Goal: Transaction & Acquisition: Purchase product/service

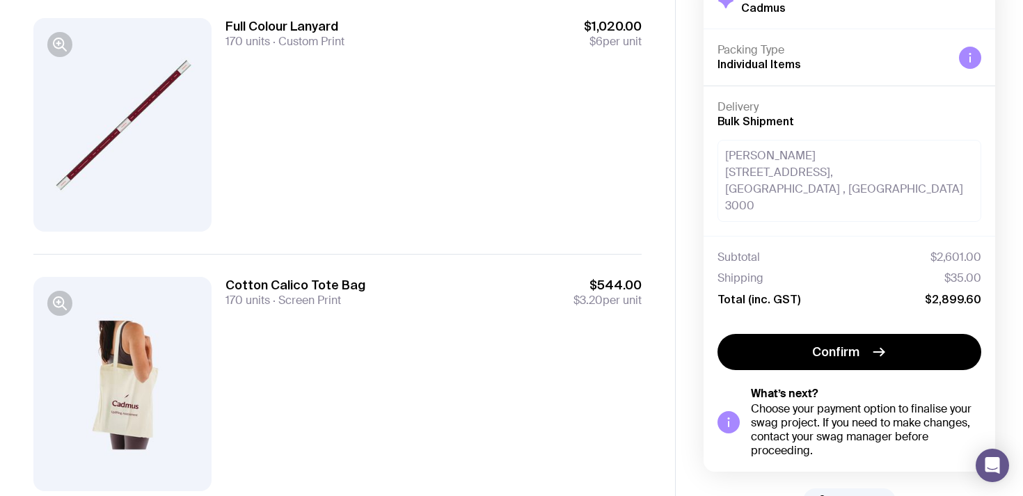
scroll to position [448, 0]
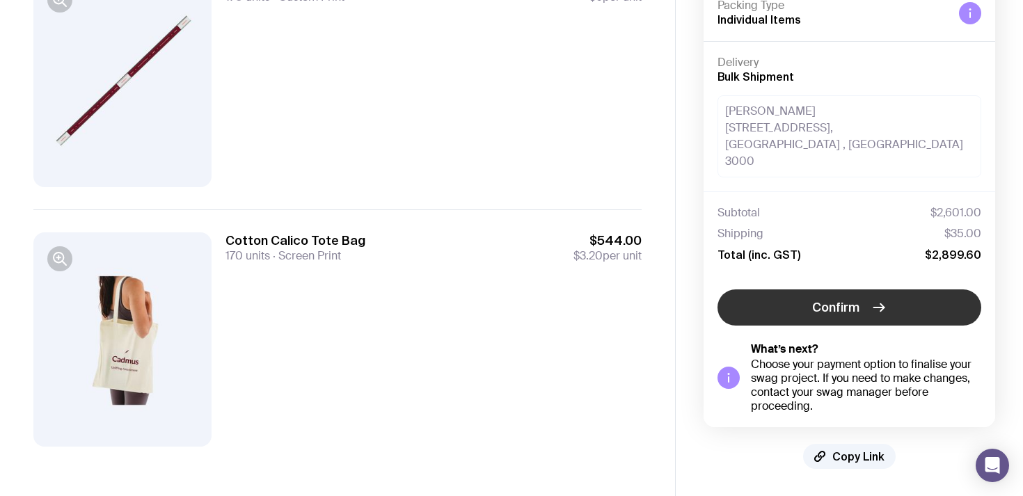
click at [810, 309] on button "Confirm" at bounding box center [849, 307] width 264 height 36
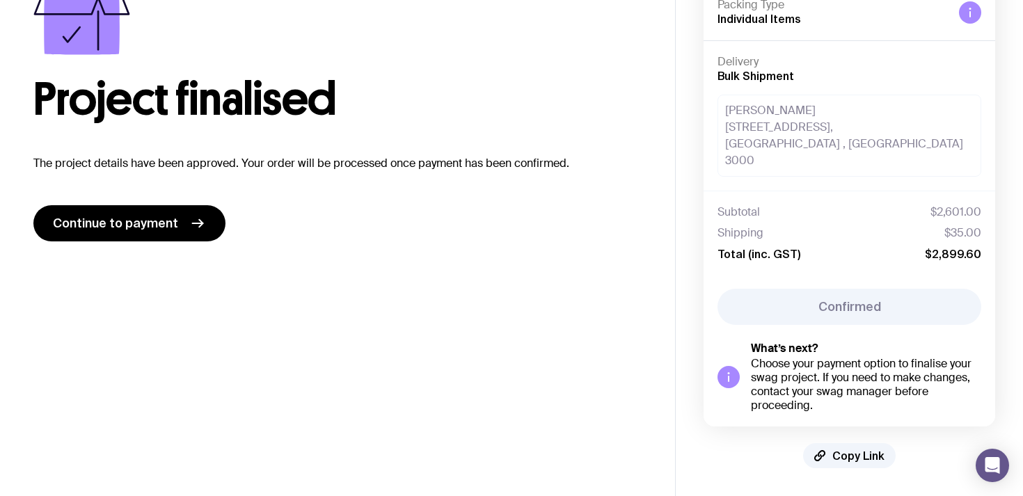
scroll to position [83, 0]
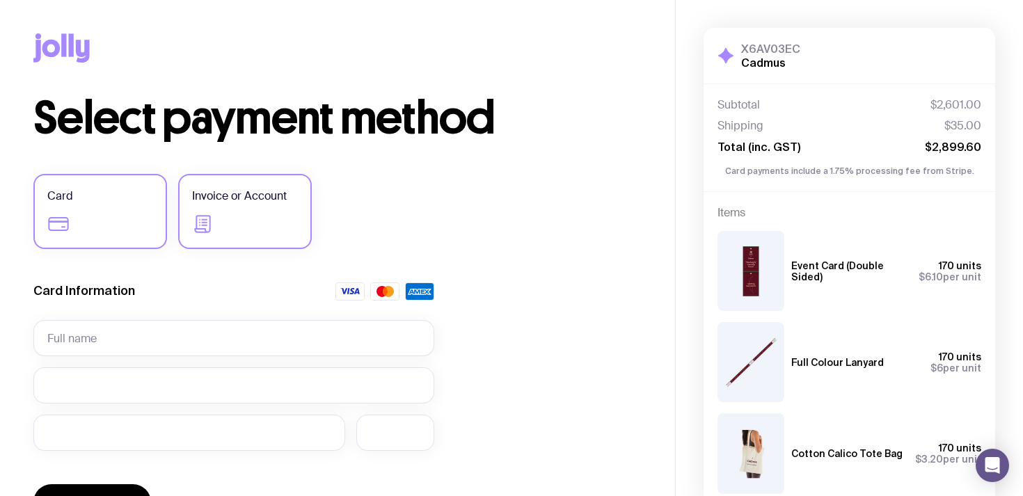
click at [253, 215] on label "Invoice or Account" at bounding box center [245, 211] width 134 height 75
click at [0, 0] on input "Invoice or Account" at bounding box center [0, 0] width 0 height 0
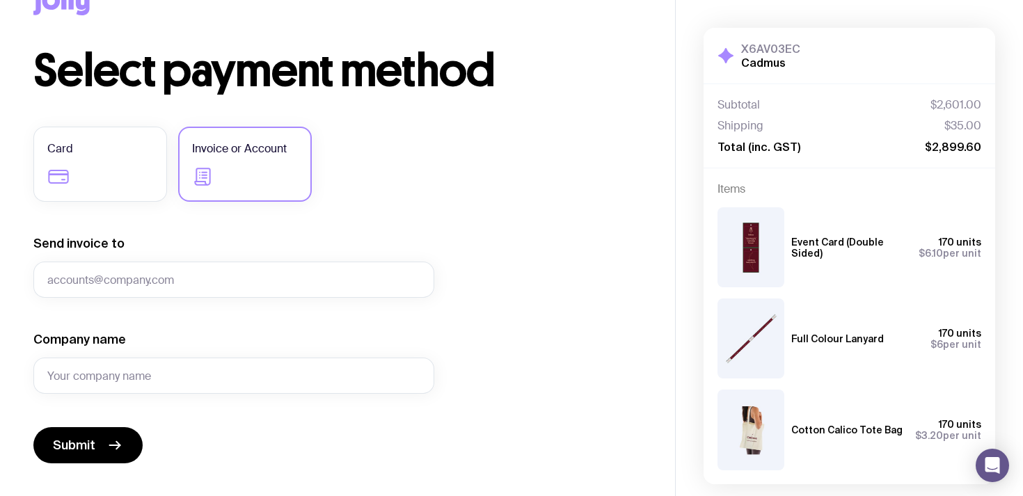
scroll to position [58, 0]
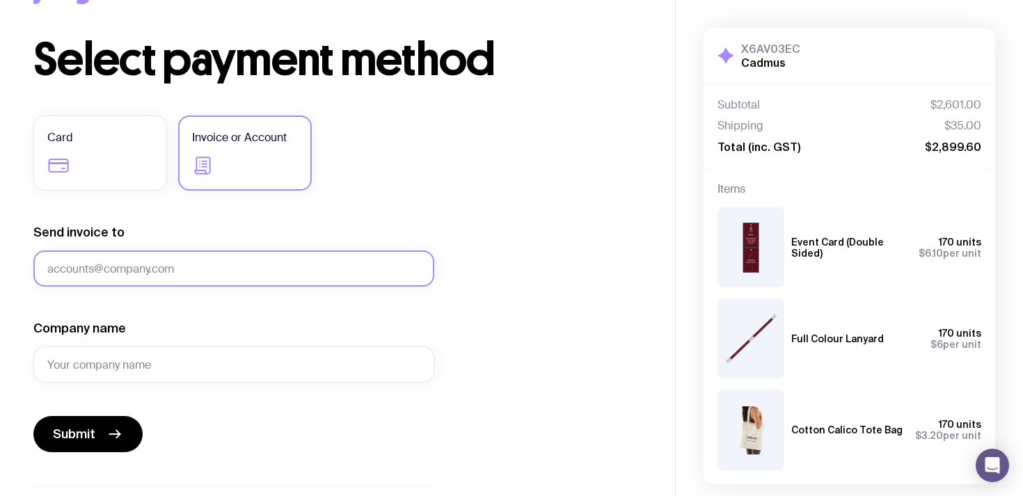
click at [202, 264] on input "Send invoice to" at bounding box center [233, 268] width 401 height 36
type input "taylor@cadmus.io"
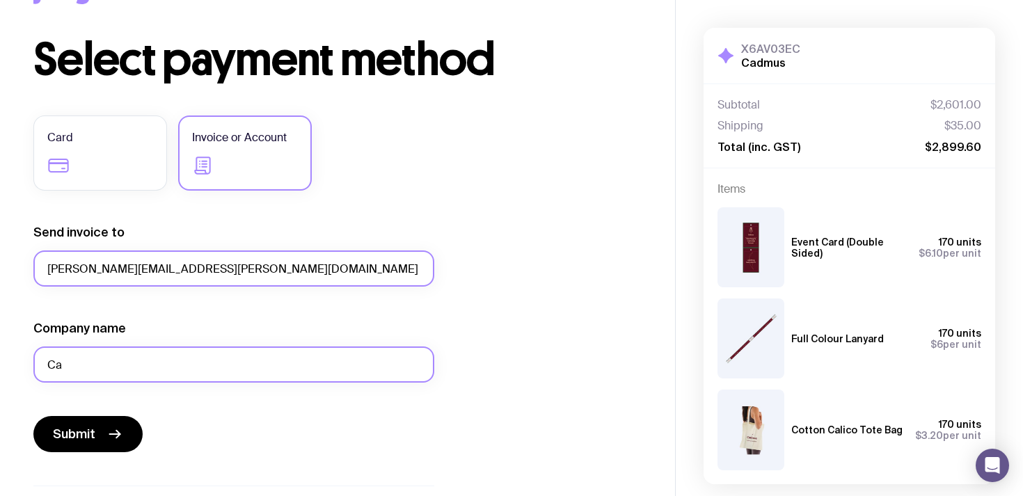
type input "C"
drag, startPoint x: 90, startPoint y: 365, endPoint x: 41, endPoint y: 365, distance: 48.7
click at [41, 365] on input "Cadmus" at bounding box center [233, 364] width 401 height 36
click at [52, 365] on input "Cadmus" at bounding box center [233, 364] width 401 height 36
click at [117, 367] on input "Cadmus" at bounding box center [233, 364] width 401 height 36
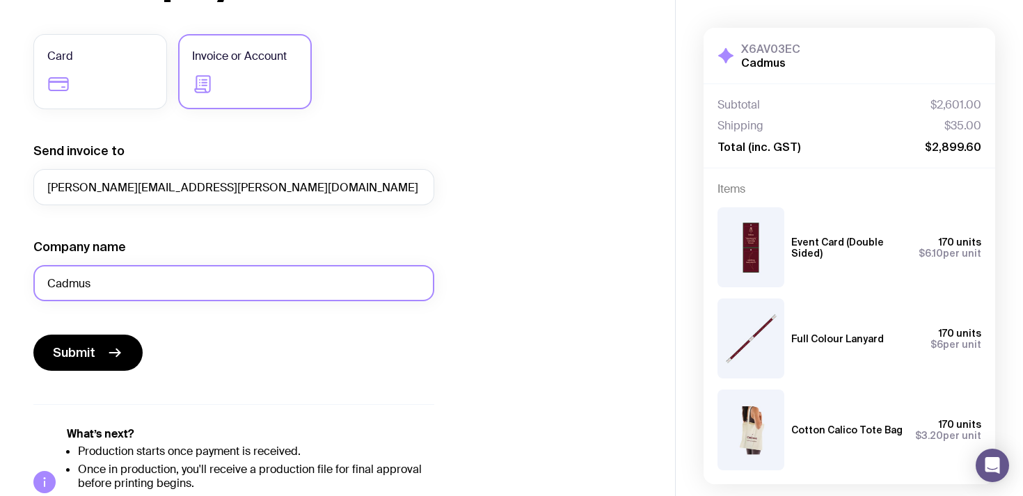
scroll to position [158, 0]
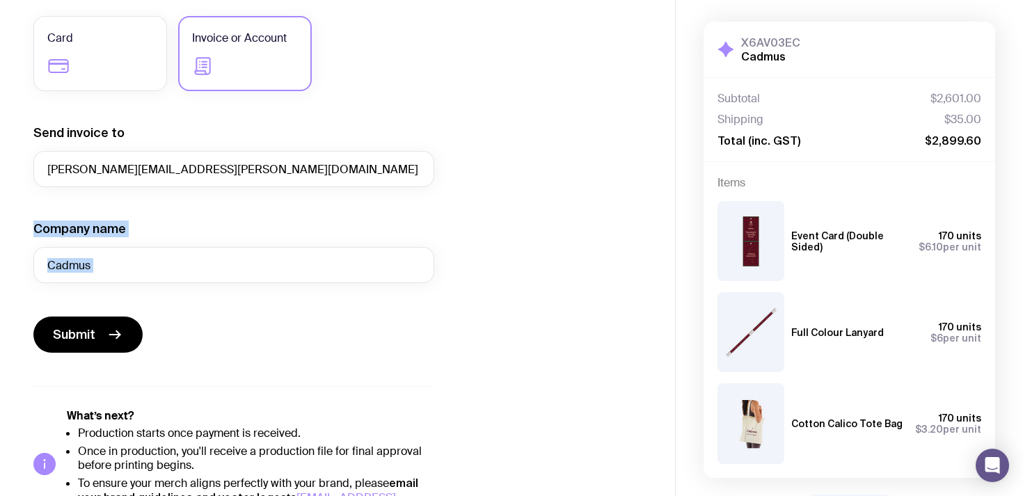
drag, startPoint x: 221, startPoint y: 349, endPoint x: 36, endPoint y: 219, distance: 225.6
click at [36, 219] on form "Send invoice to taylor@cadmus.io Company name Cadmus Submit" at bounding box center [233, 239] width 401 height 228
click at [42, 221] on label "Company name" at bounding box center [79, 229] width 93 height 17
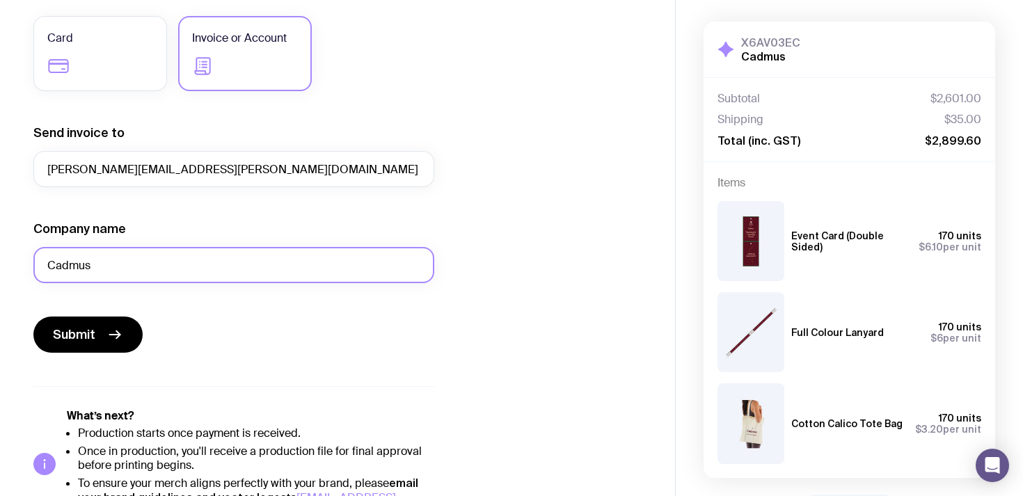
click at [42, 247] on input "Cadmus" at bounding box center [233, 265] width 401 height 36
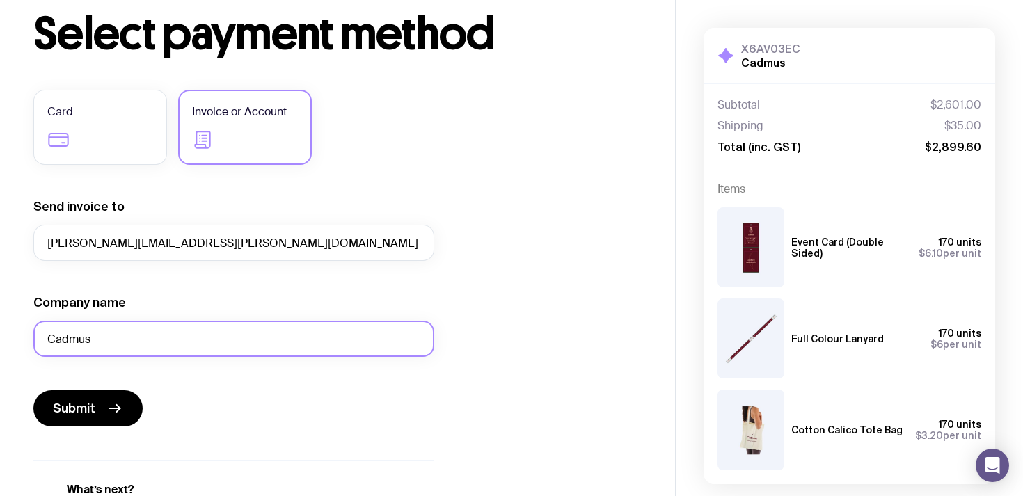
scroll to position [77, 0]
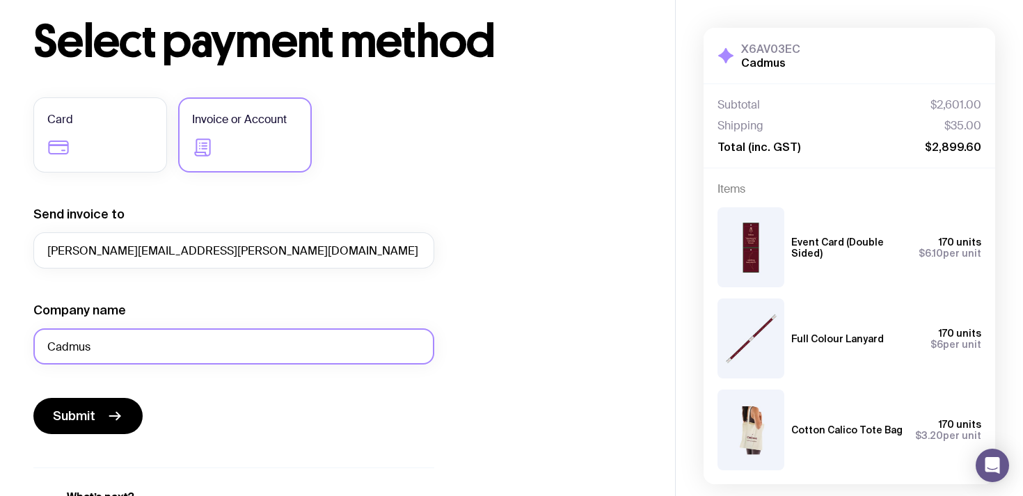
click at [191, 344] on input "Cadmus" at bounding box center [233, 346] width 401 height 36
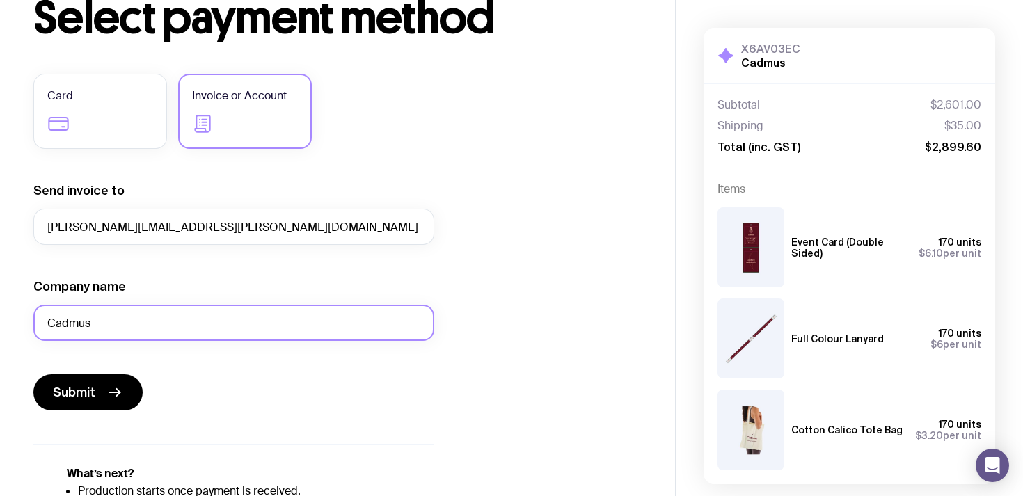
scroll to position [126, 0]
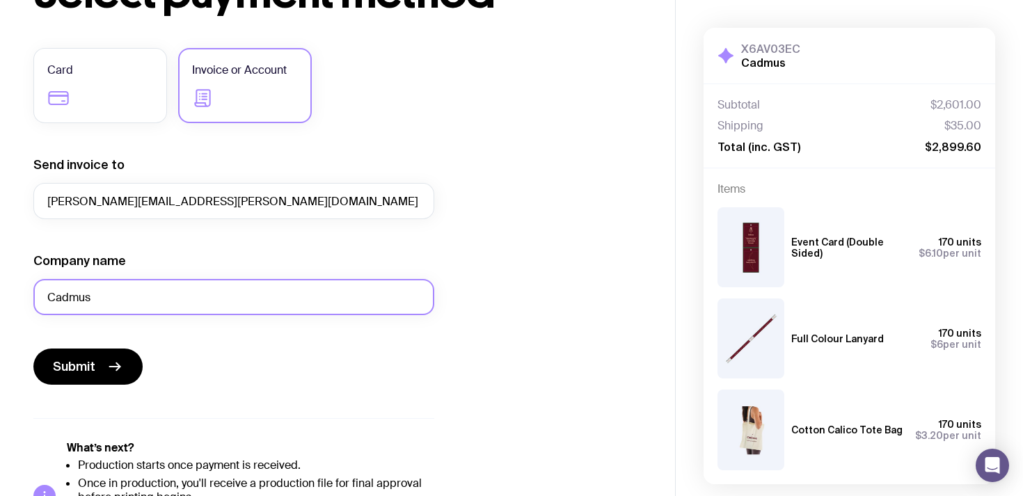
click at [211, 294] on input "Cadmus" at bounding box center [233, 297] width 401 height 36
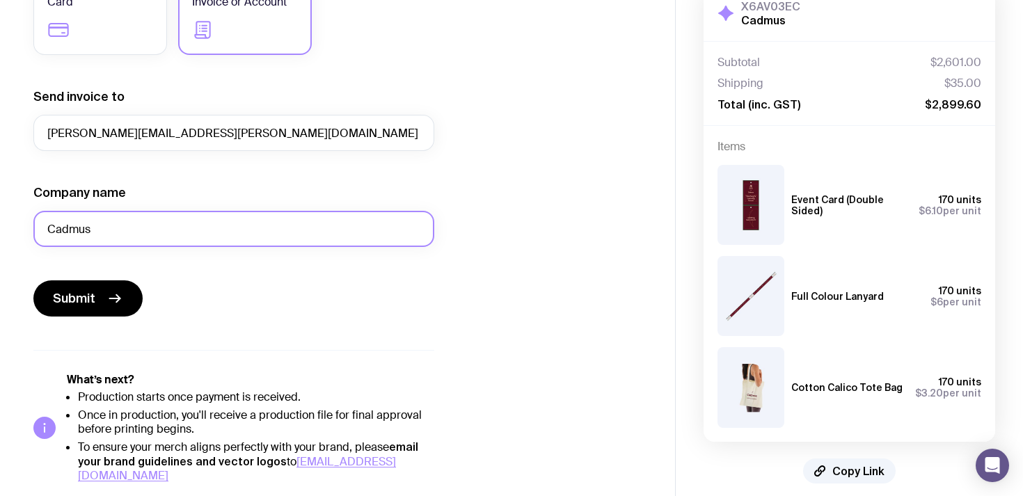
scroll to position [0, 0]
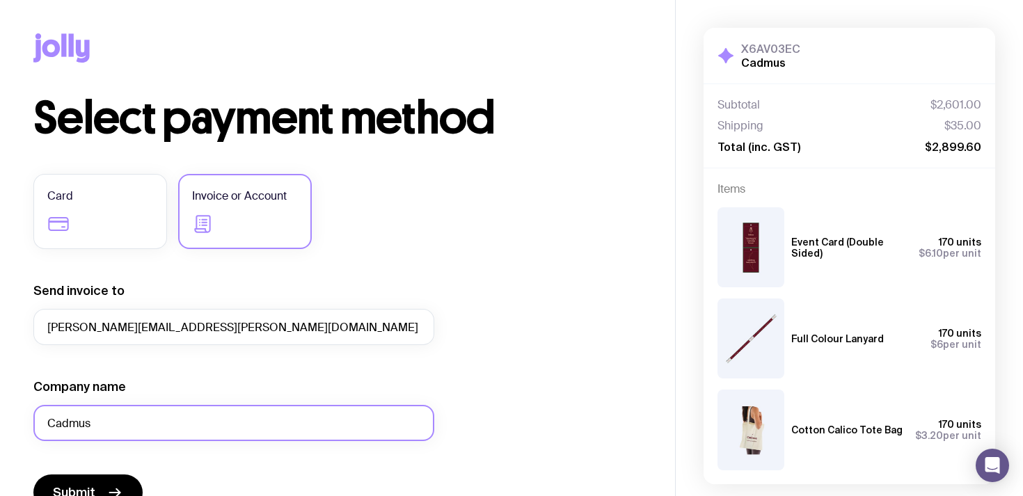
click at [146, 423] on input "Cadmus" at bounding box center [233, 423] width 401 height 36
paste input "vericus pty ltd"
click at [51, 424] on input "vericus pty ltd" at bounding box center [233, 423] width 401 height 36
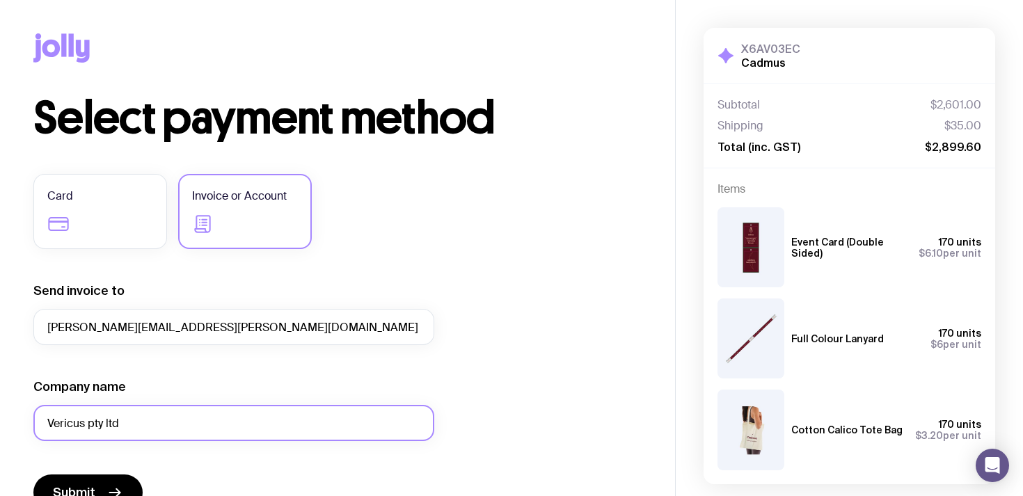
click at [51, 424] on input "Vericus pty ltd" at bounding box center [233, 423] width 401 height 36
paste input "Pty L"
paste input "802-803/37 Swanston St, Melbourne VIC 3000"
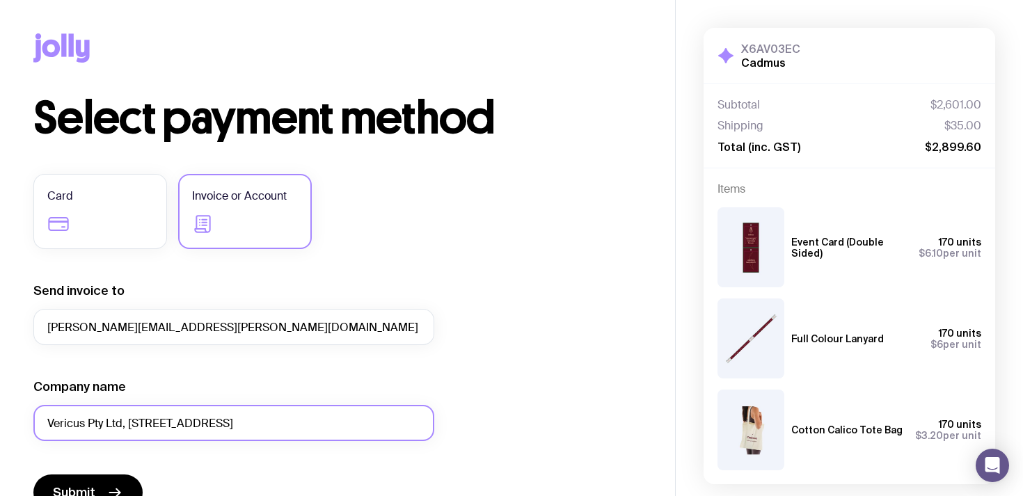
click at [136, 421] on input "Vericus Pty Ltd, 802-803/37 Swanston St, Melbourne VIC 3000" at bounding box center [233, 423] width 401 height 36
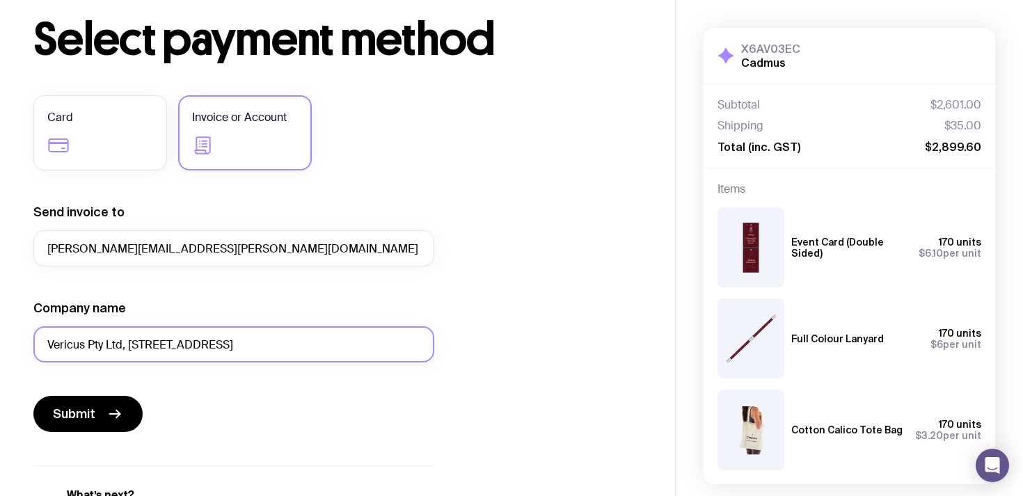
scroll to position [103, 0]
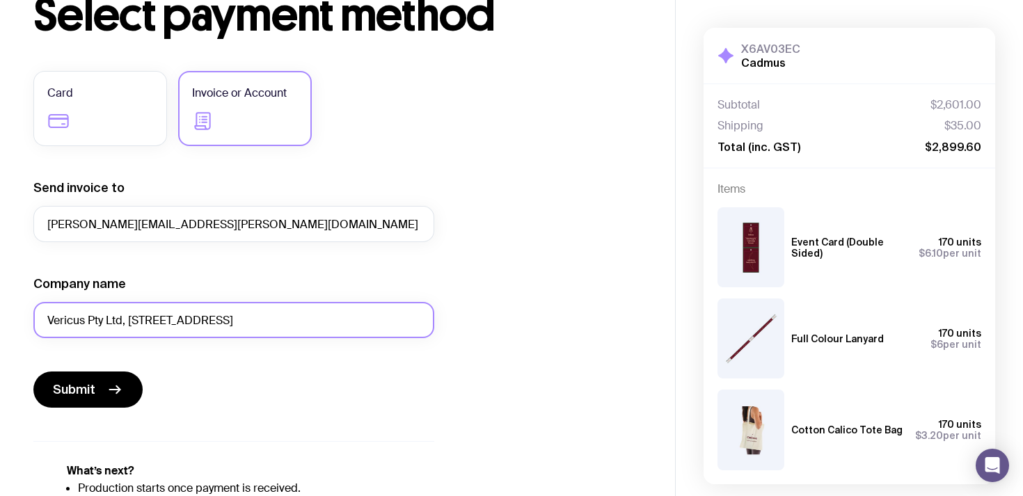
click at [125, 325] on input "Vericus Pty Ltd, 802-803/37 Swanston St, Melbourne VIC 3000" at bounding box center [233, 320] width 401 height 36
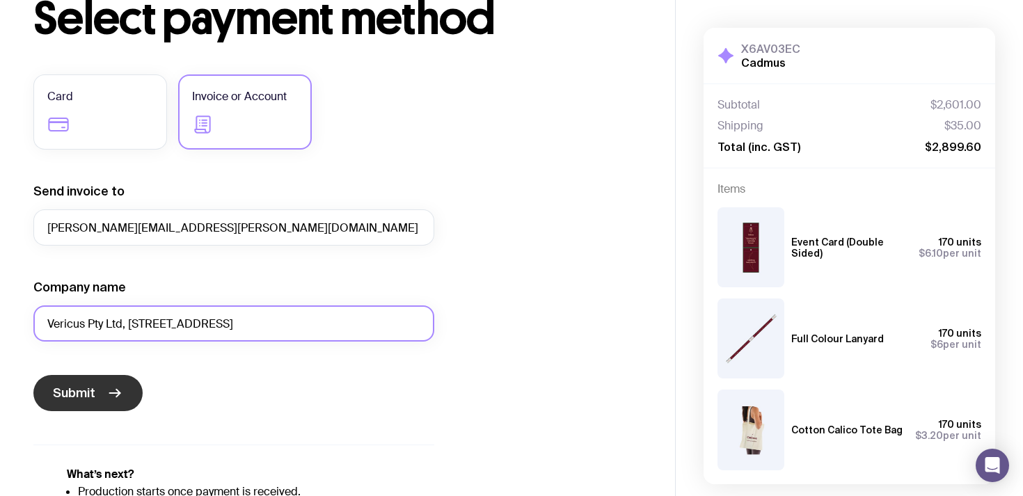
type input "Vericus Pty Ltd, 802-803/37 Swanston St, Melbourne VIC 3000"
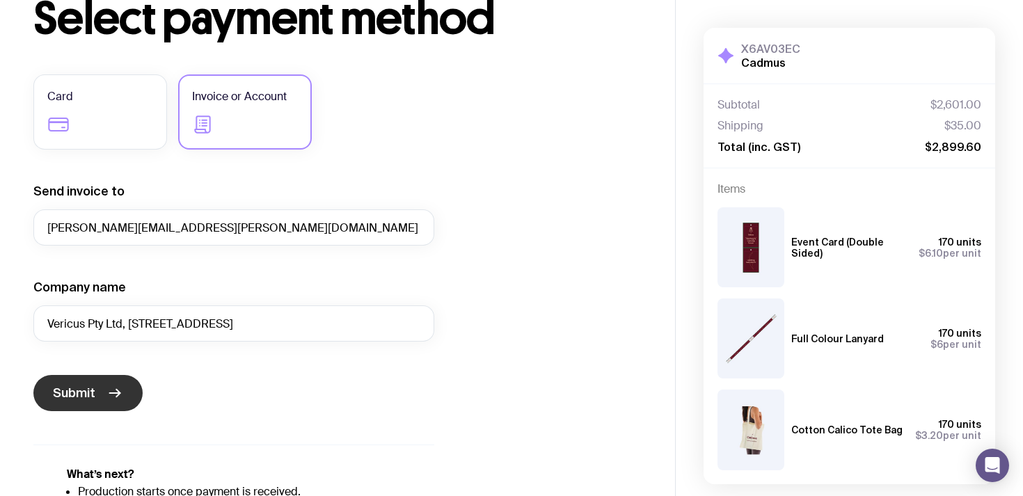
click at [106, 392] on icon "submit" at bounding box center [114, 393] width 17 height 17
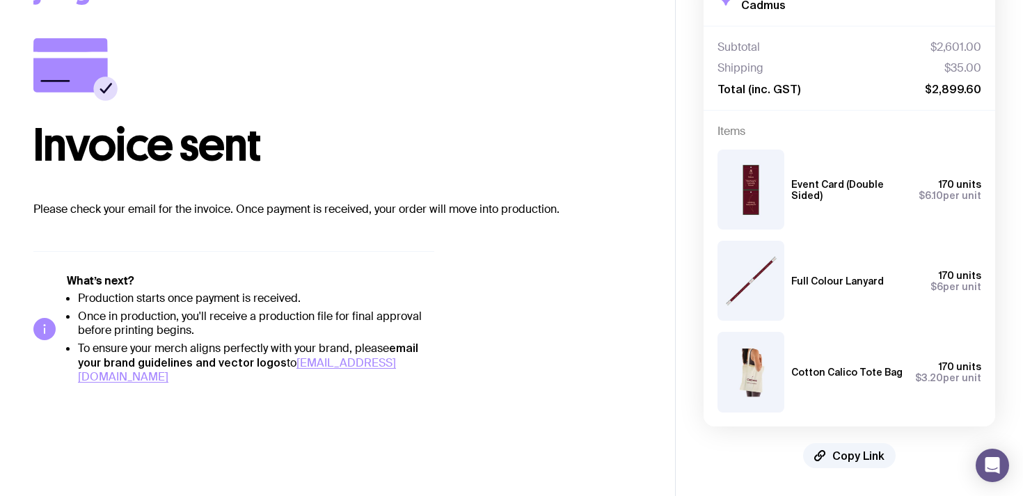
scroll to position [57, 0]
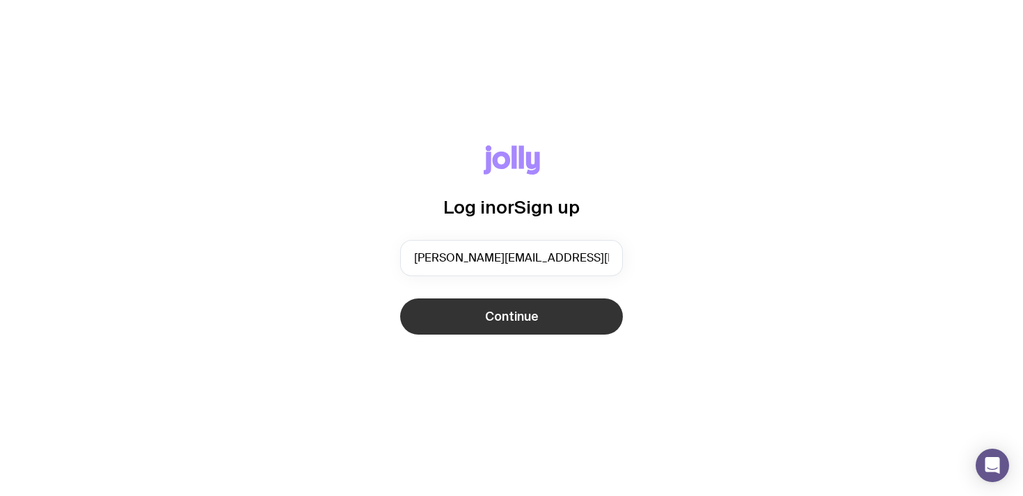
type input "taylor@cadmus.io"
click at [537, 320] on span "Continue" at bounding box center [512, 316] width 54 height 17
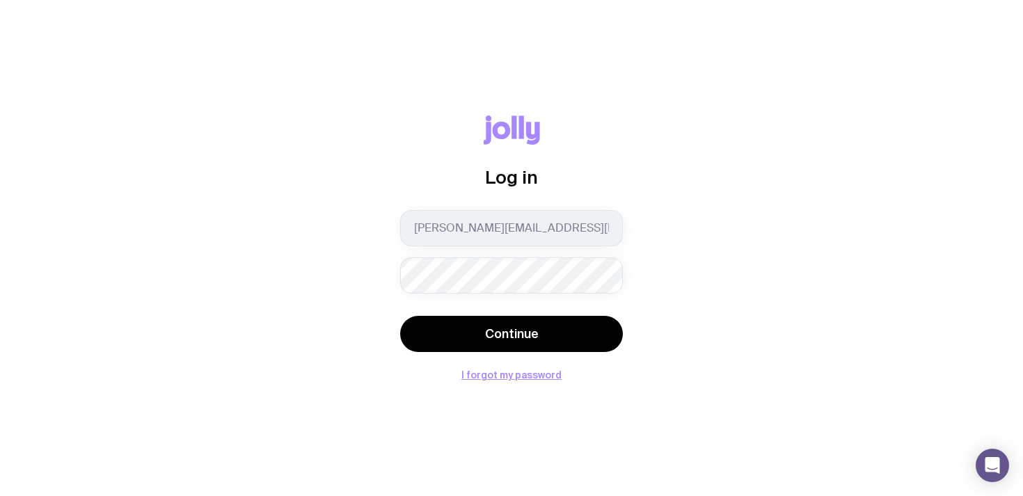
click at [400, 316] on button "Continue" at bounding box center [511, 334] width 223 height 36
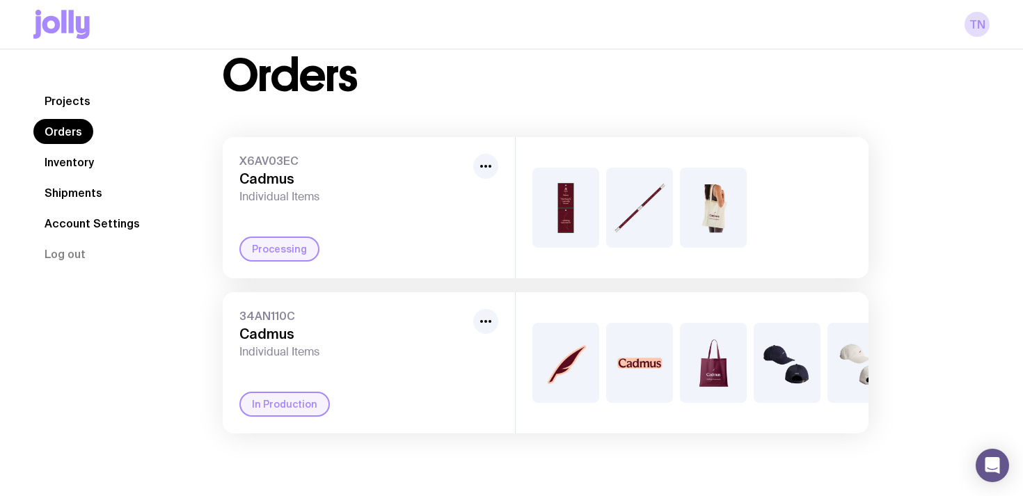
scroll to position [35, 0]
click at [638, 218] on img at bounding box center [639, 207] width 67 height 80
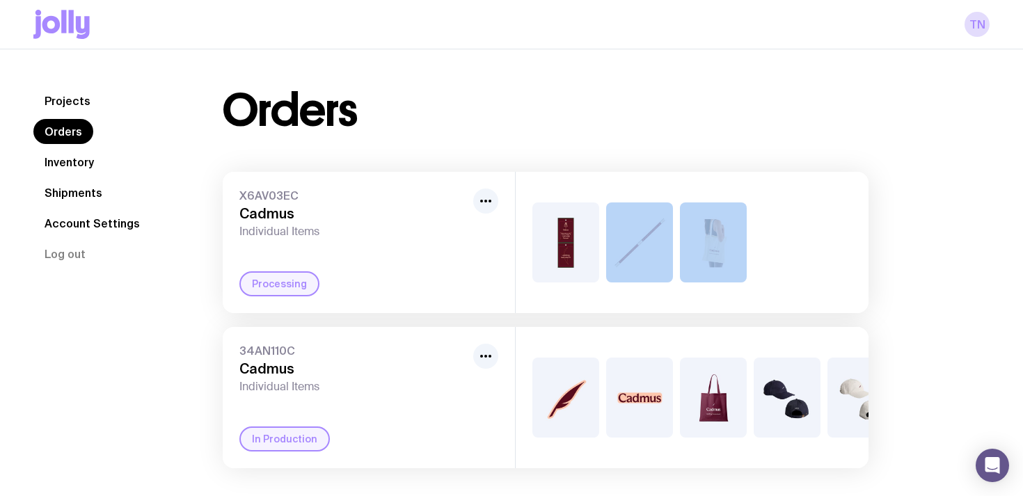
drag, startPoint x: 686, startPoint y: 319, endPoint x: 589, endPoint y: 178, distance: 170.6
click at [604, 178] on div "X6AV03EC Cadmus Individual Items Processing 34AN110C Cadmus Individual Items In…" at bounding box center [546, 320] width 646 height 296
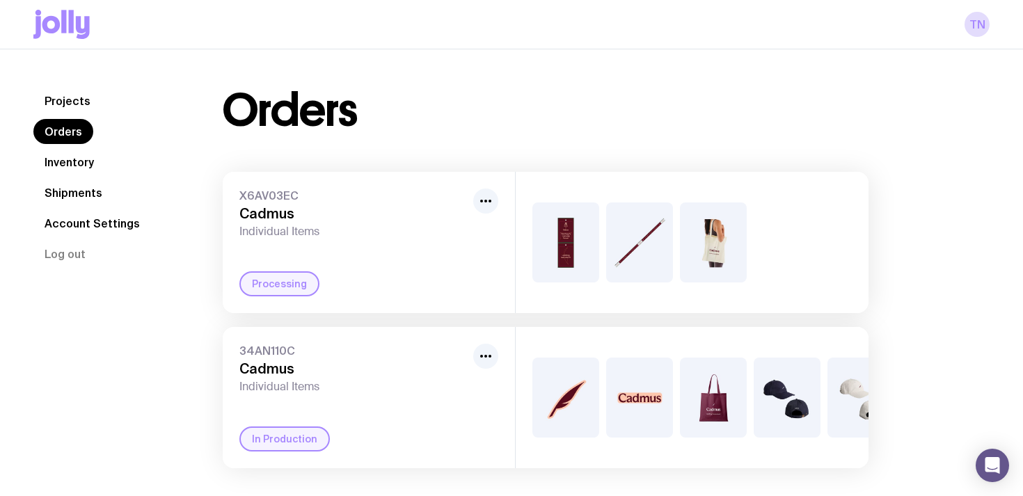
click at [589, 178] on div at bounding box center [691, 242] width 353 height 141
drag, startPoint x: 607, startPoint y: 187, endPoint x: 666, endPoint y: 295, distance: 123.0
click at [667, 295] on div at bounding box center [691, 242] width 353 height 141
click at [666, 295] on div at bounding box center [691, 242] width 353 height 141
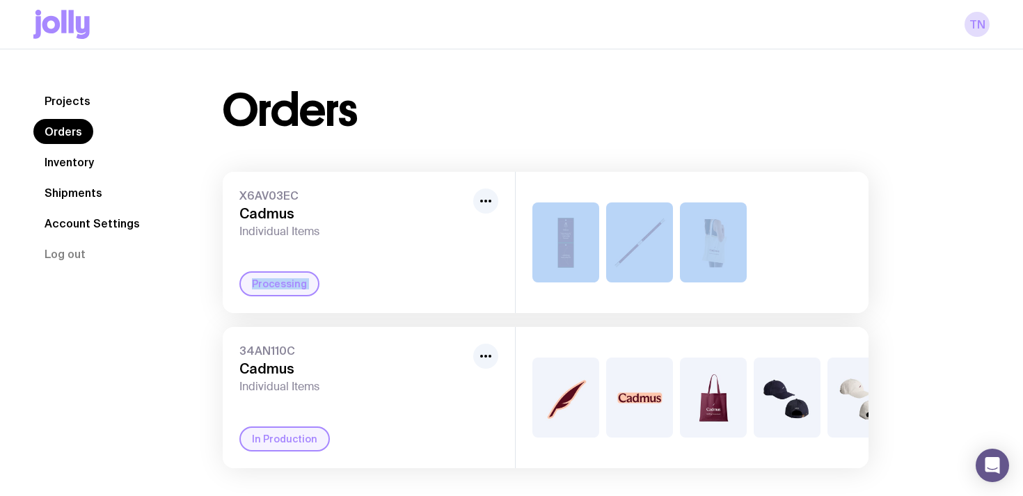
drag, startPoint x: 916, startPoint y: 264, endPoint x: 393, endPoint y: 239, distance: 523.7
click at [393, 239] on div "Orders X6AV03EC Cadmus Individual Items Processing 34AN110C Cadmus Individual I…" at bounding box center [589, 278] width 800 height 380
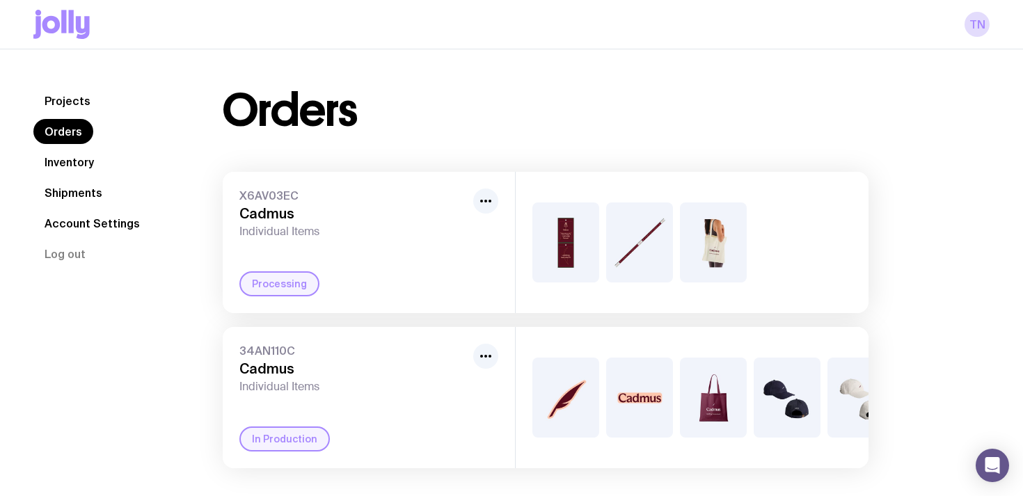
click at [250, 194] on span "X6AV03EC" at bounding box center [353, 196] width 228 height 14
drag, startPoint x: 389, startPoint y: 242, endPoint x: 234, endPoint y: 200, distance: 160.6
click at [234, 200] on div "X6AV03EC Cadmus Individual Items Processing" at bounding box center [369, 242] width 292 height 141
drag, startPoint x: 234, startPoint y: 194, endPoint x: 390, endPoint y: 239, distance: 162.3
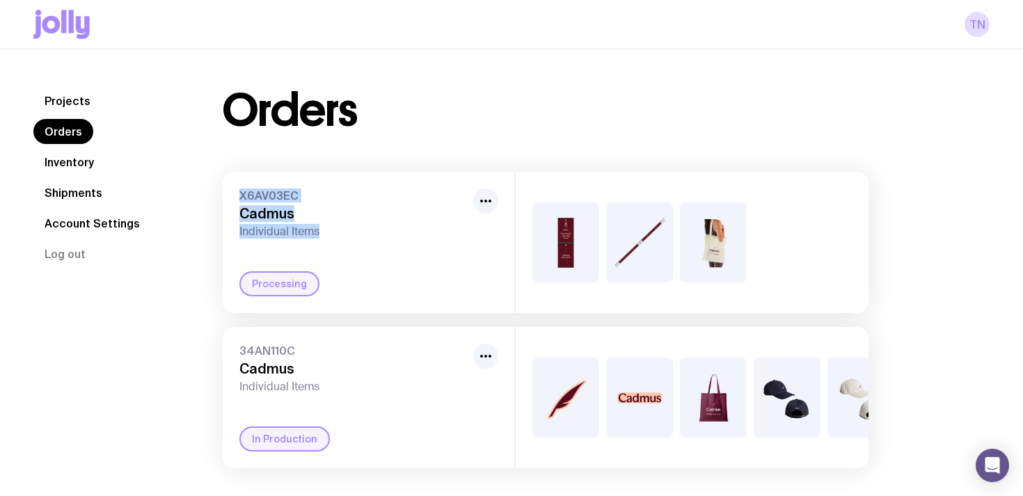
click at [390, 239] on div "X6AV03EC Cadmus Individual Items Processing" at bounding box center [369, 242] width 292 height 141
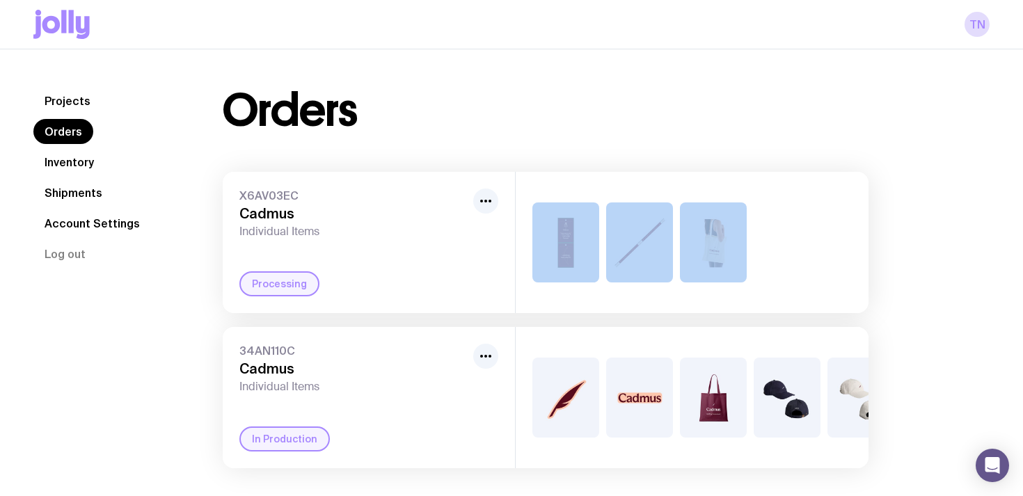
drag, startPoint x: 901, startPoint y: 259, endPoint x: 543, endPoint y: 257, distance: 358.3
click at [543, 257] on div "Orders X6AV03EC Cadmus Individual Items Processing 34AN110C Cadmus Individual I…" at bounding box center [545, 278] width 712 height 380
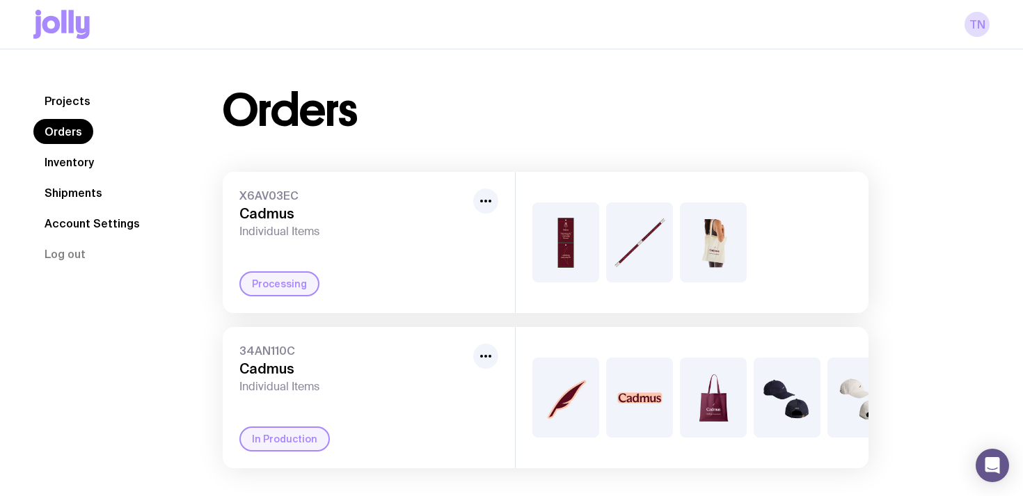
click at [408, 235] on span "Individual Items" at bounding box center [353, 232] width 228 height 14
click at [69, 136] on link "Orders" at bounding box center [63, 131] width 60 height 25
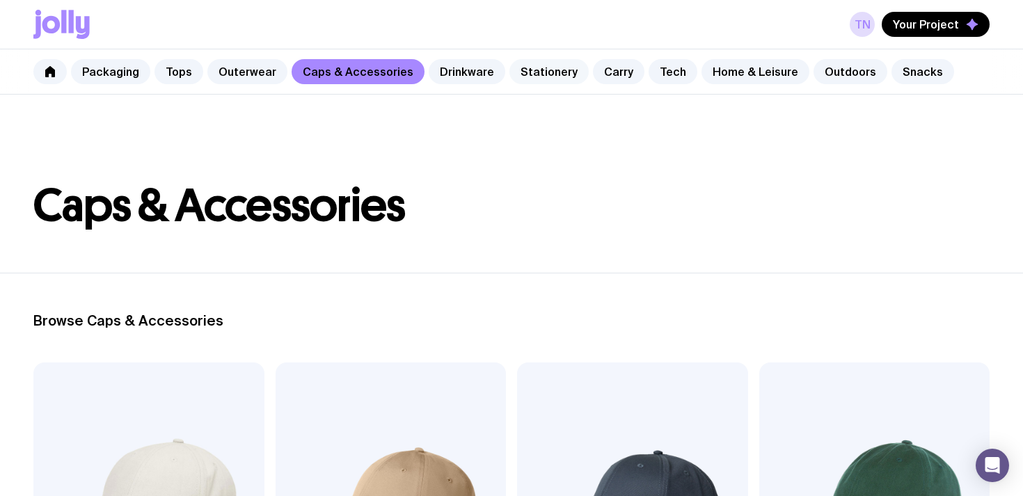
click at [541, 73] on link "Stationery" at bounding box center [548, 71] width 79 height 25
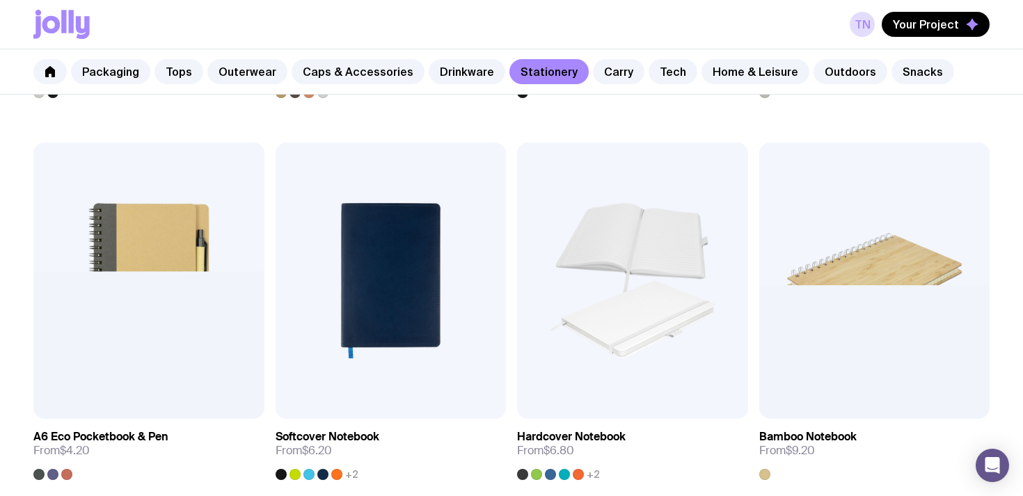
scroll to position [980, 0]
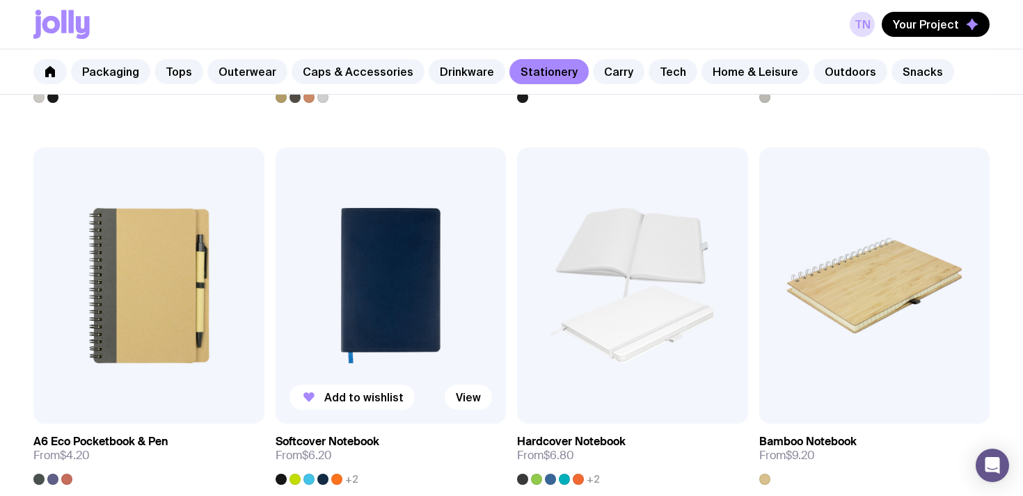
click at [381, 326] on img at bounding box center [390, 285] width 231 height 277
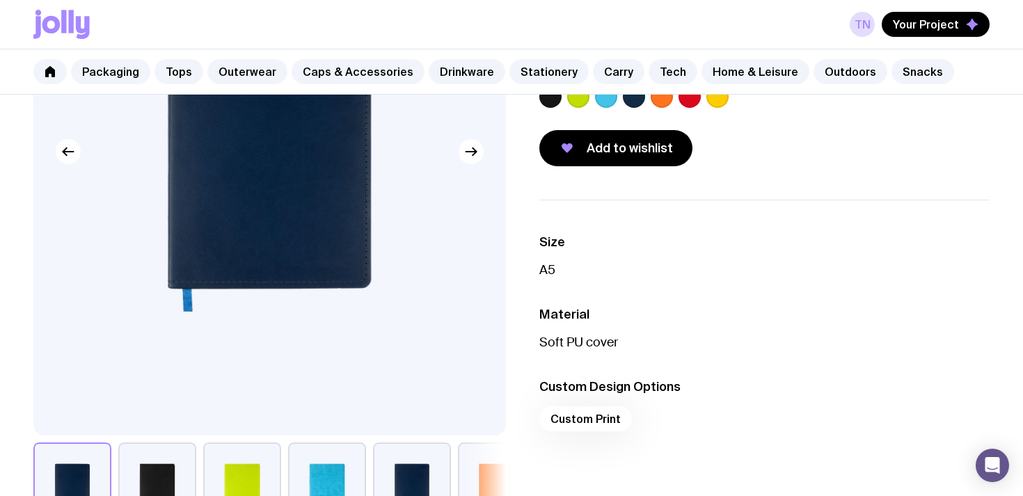
scroll to position [77, 0]
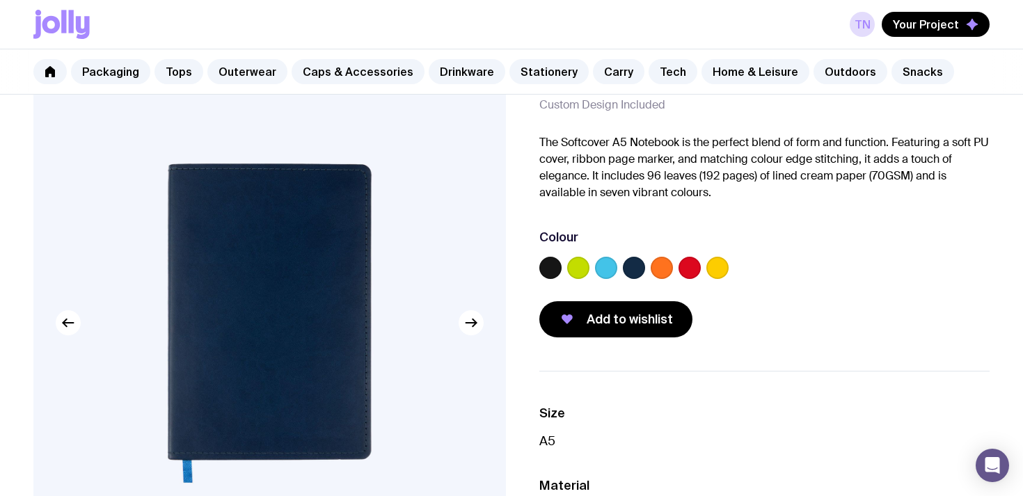
click at [685, 271] on label at bounding box center [689, 268] width 22 height 22
click at [0, 0] on input "radio" at bounding box center [0, 0] width 0 height 0
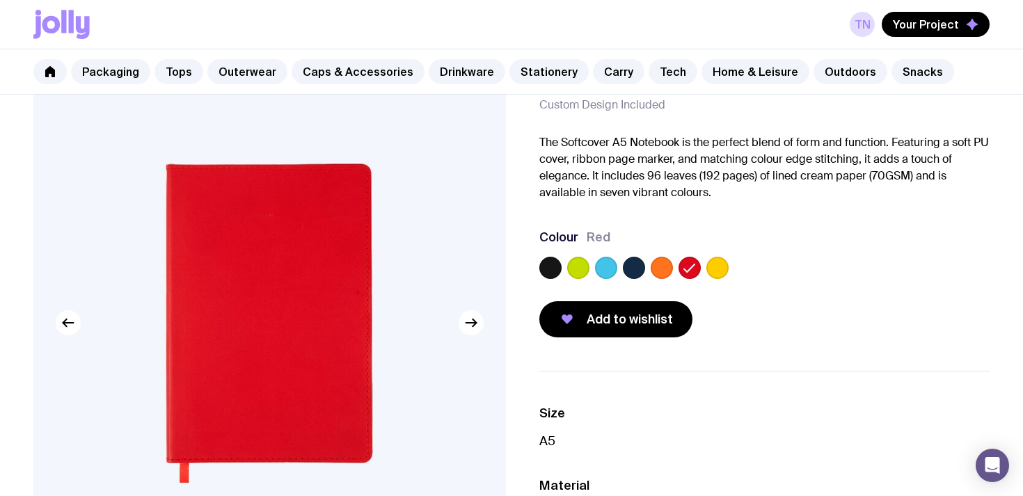
click at [637, 269] on label at bounding box center [634, 268] width 22 height 22
click at [0, 0] on input "radio" at bounding box center [0, 0] width 0 height 0
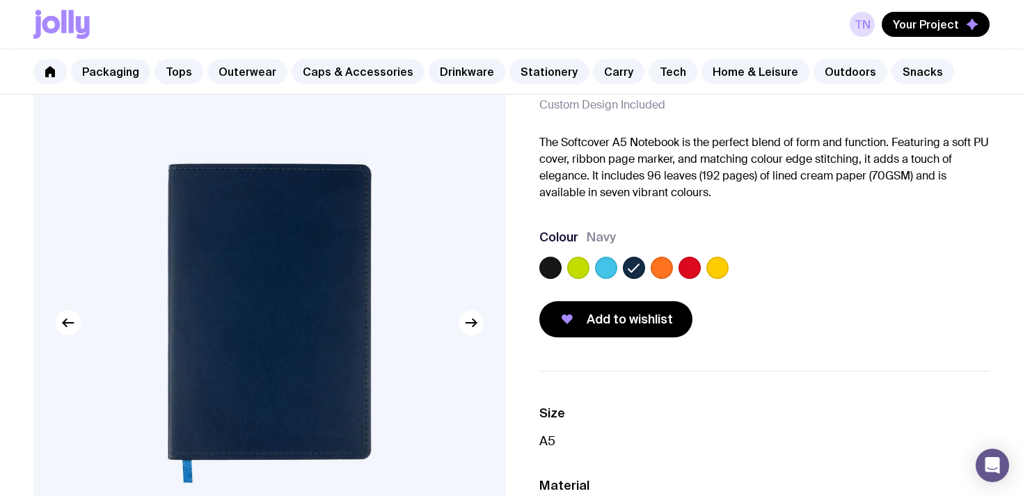
click at [610, 270] on label at bounding box center [606, 268] width 22 height 22
click at [0, 0] on input "radio" at bounding box center [0, 0] width 0 height 0
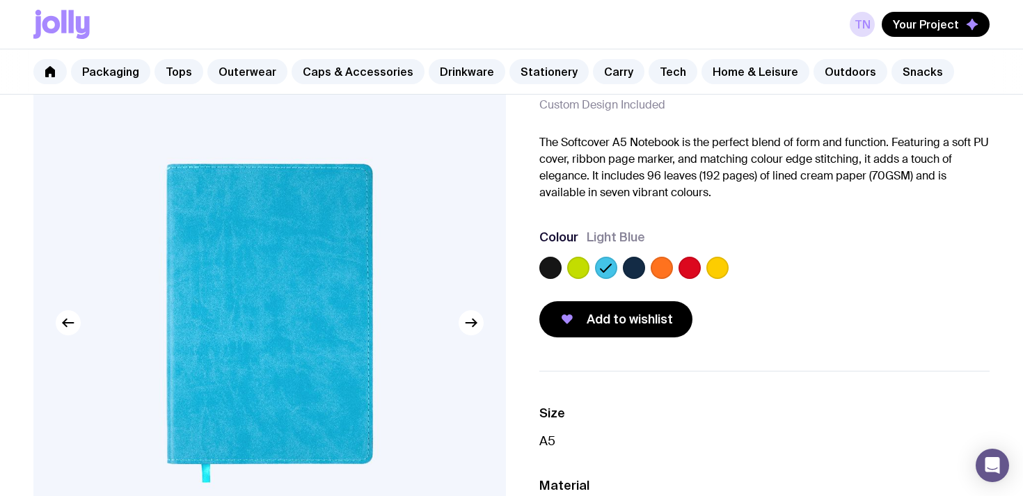
click at [583, 270] on label at bounding box center [578, 268] width 22 height 22
click at [0, 0] on input "radio" at bounding box center [0, 0] width 0 height 0
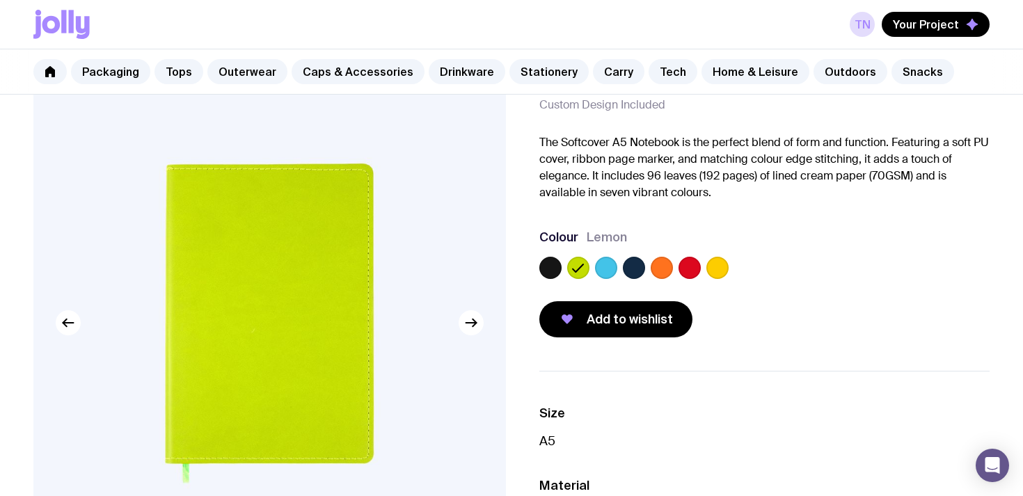
click at [554, 270] on label at bounding box center [550, 268] width 22 height 22
click at [0, 0] on input "radio" at bounding box center [0, 0] width 0 height 0
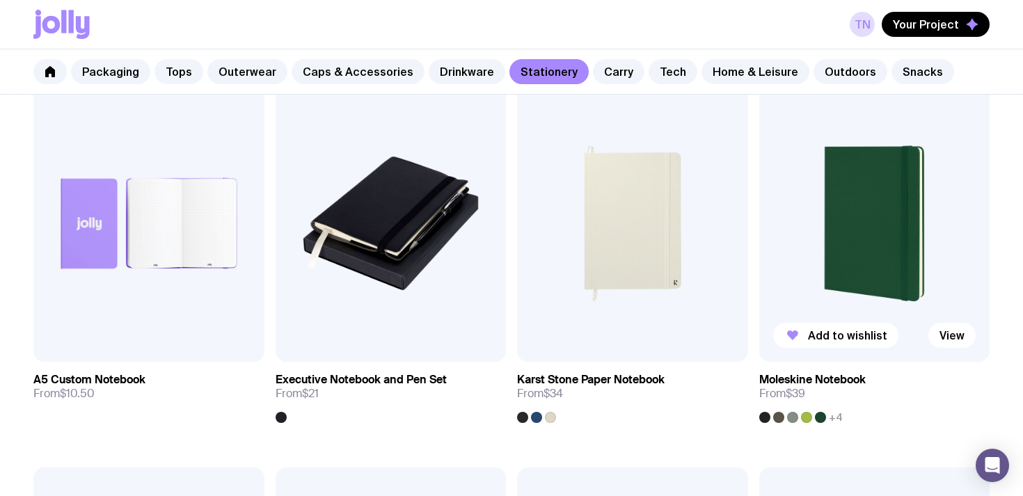
scroll to position [1438, 0]
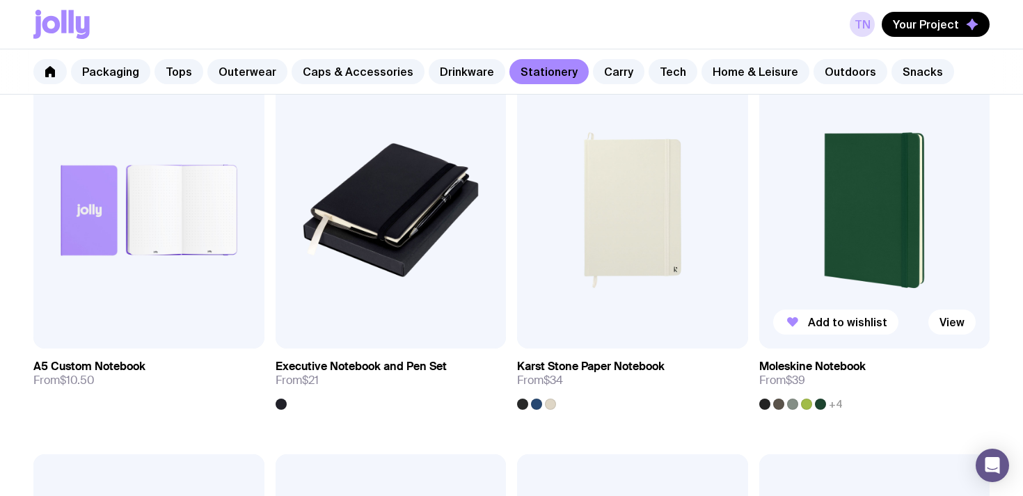
click at [847, 266] on img at bounding box center [874, 210] width 231 height 277
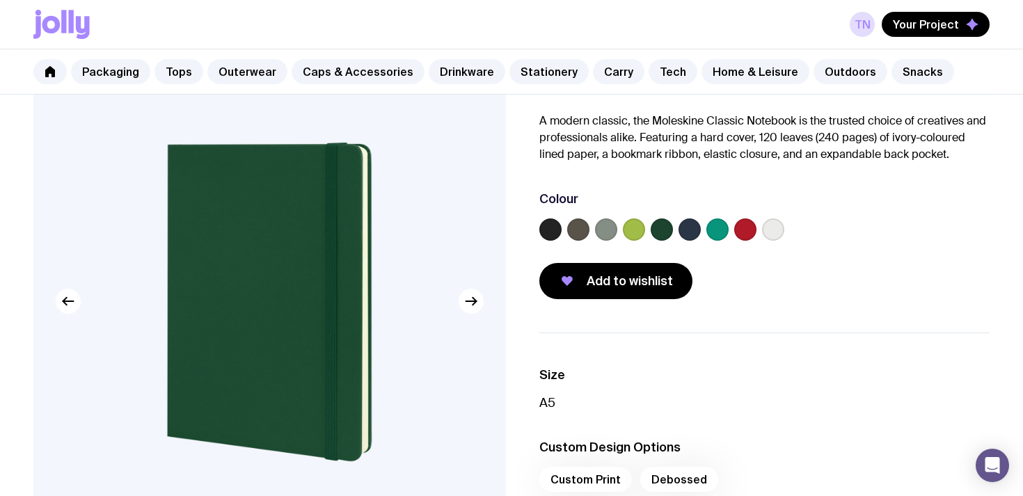
scroll to position [138, 0]
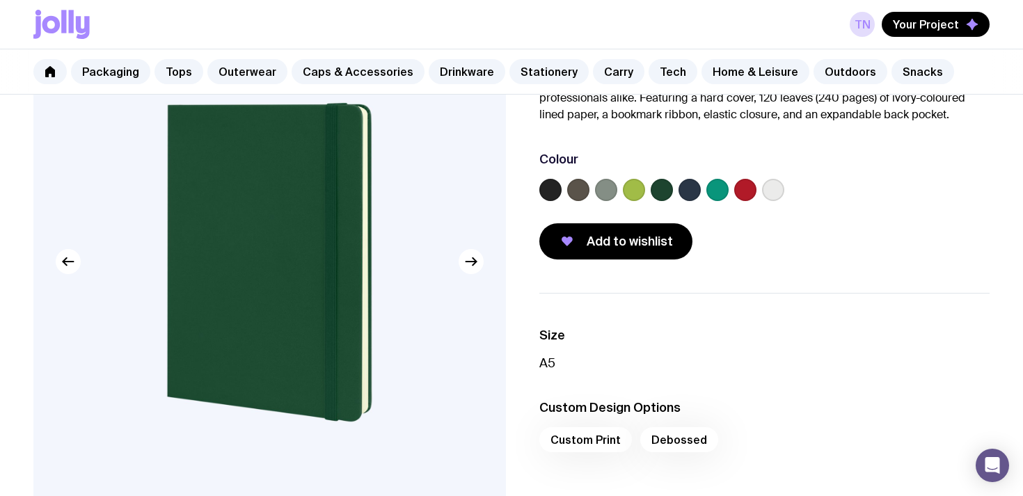
click at [743, 191] on label at bounding box center [745, 190] width 22 height 22
click at [0, 0] on input "radio" at bounding box center [0, 0] width 0 height 0
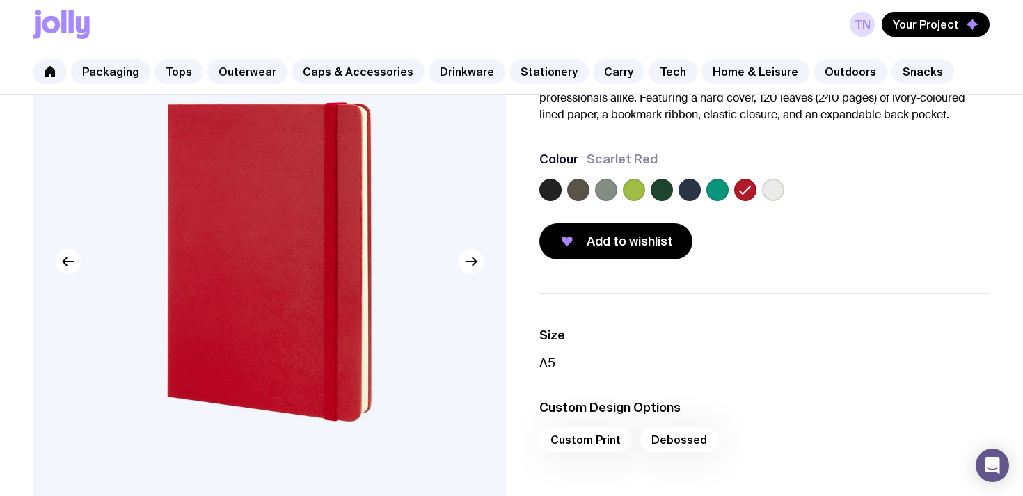
click at [694, 193] on label at bounding box center [689, 190] width 22 height 22
click at [0, 0] on input "radio" at bounding box center [0, 0] width 0 height 0
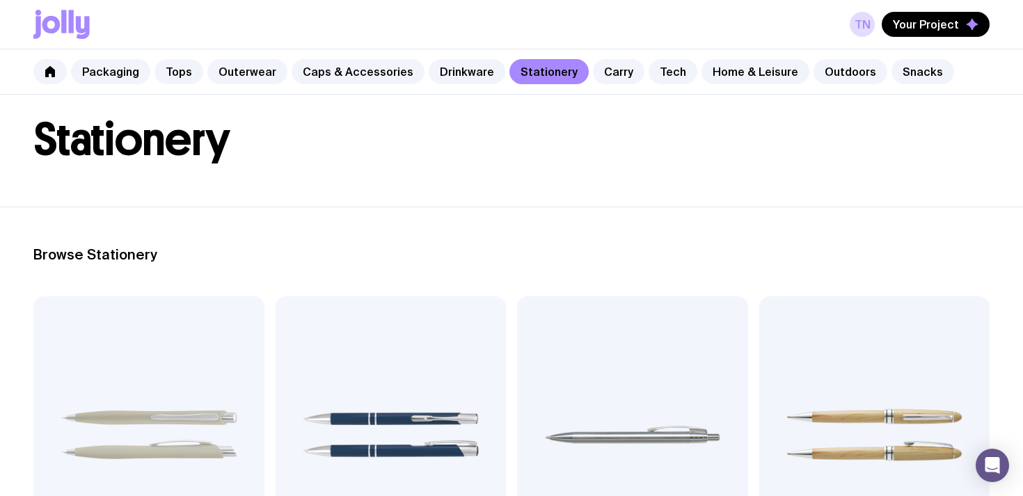
scroll to position [968, 0]
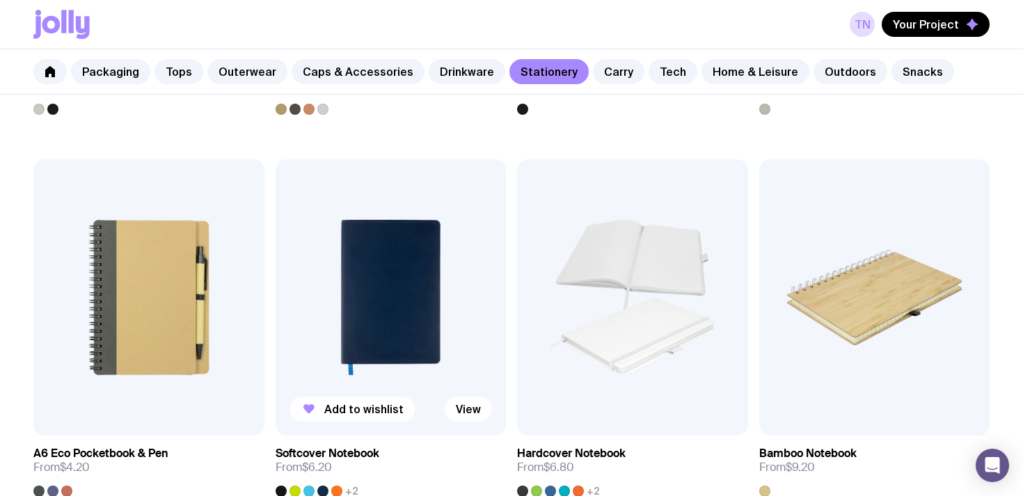
click at [408, 270] on img at bounding box center [390, 297] width 231 height 277
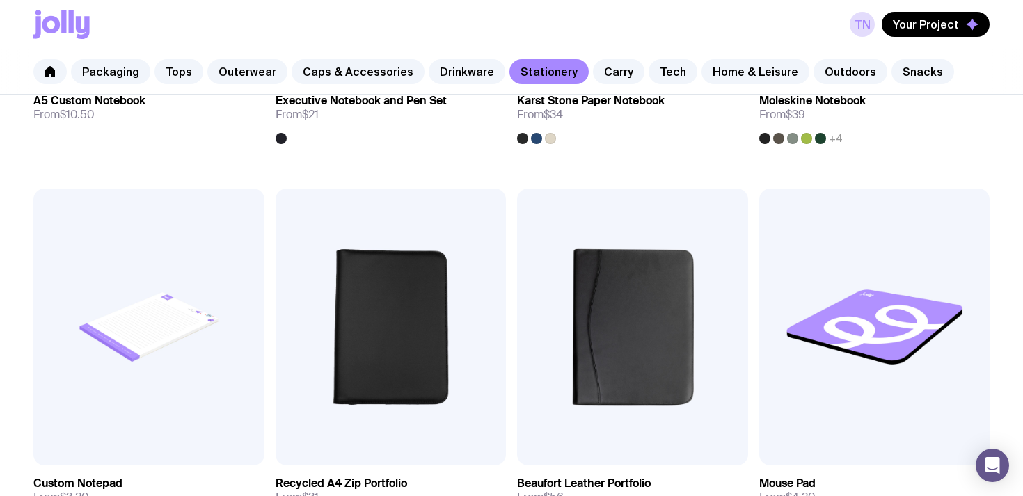
scroll to position [1800, 0]
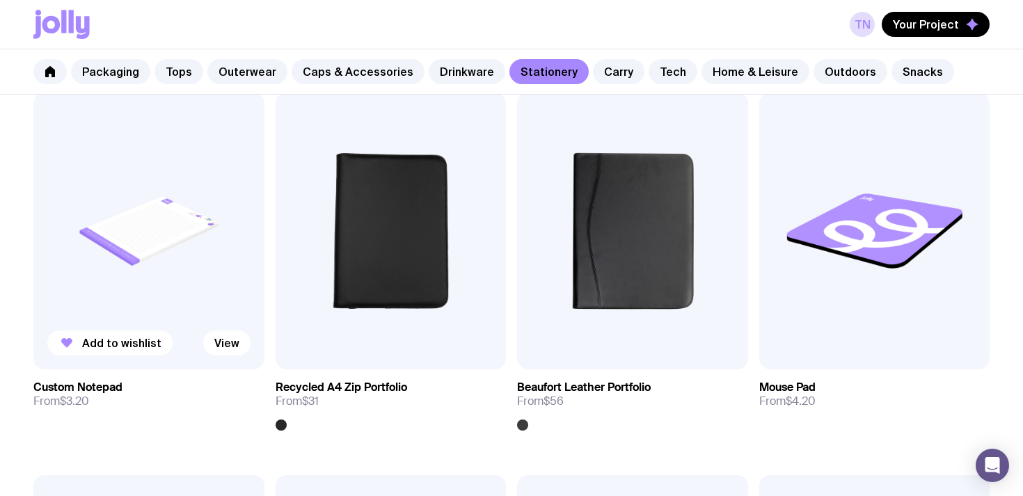
click at [124, 250] on img at bounding box center [148, 231] width 231 height 277
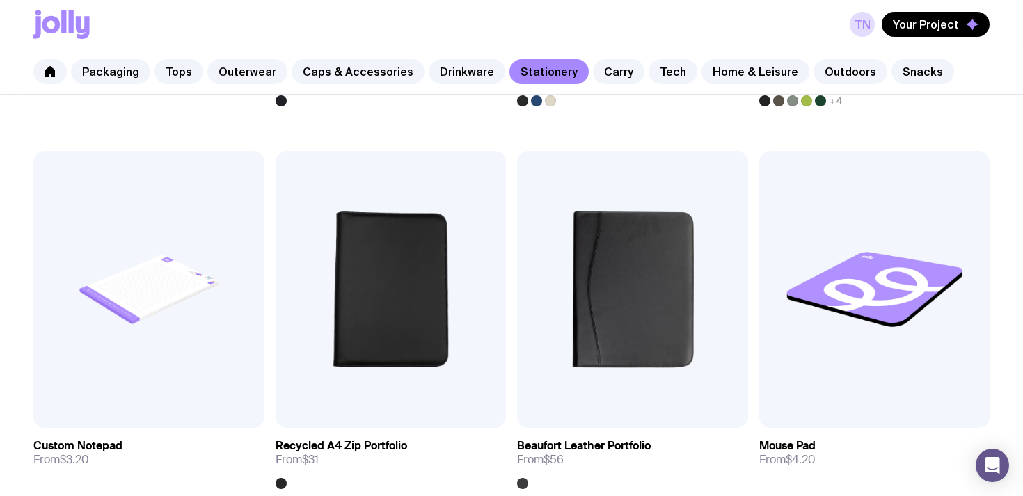
scroll to position [1864, 0]
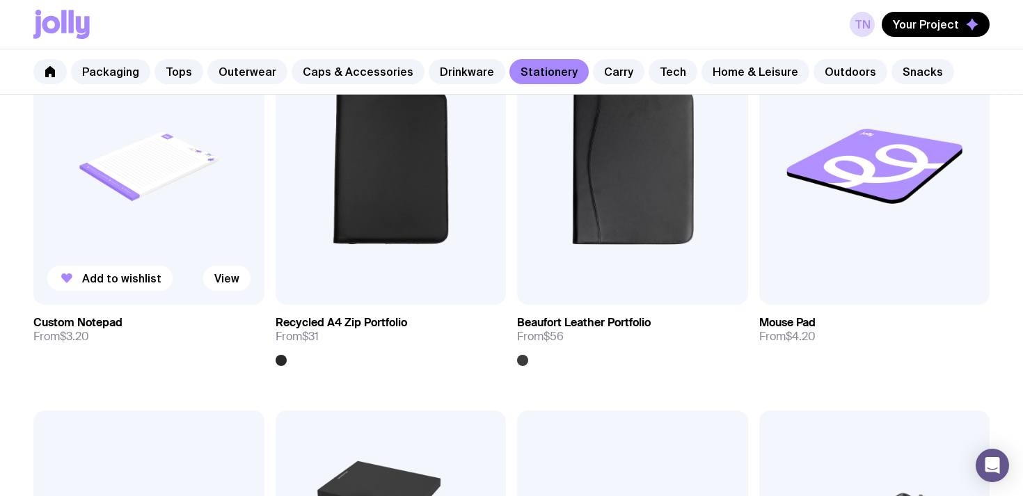
click at [161, 200] on img at bounding box center [148, 166] width 231 height 277
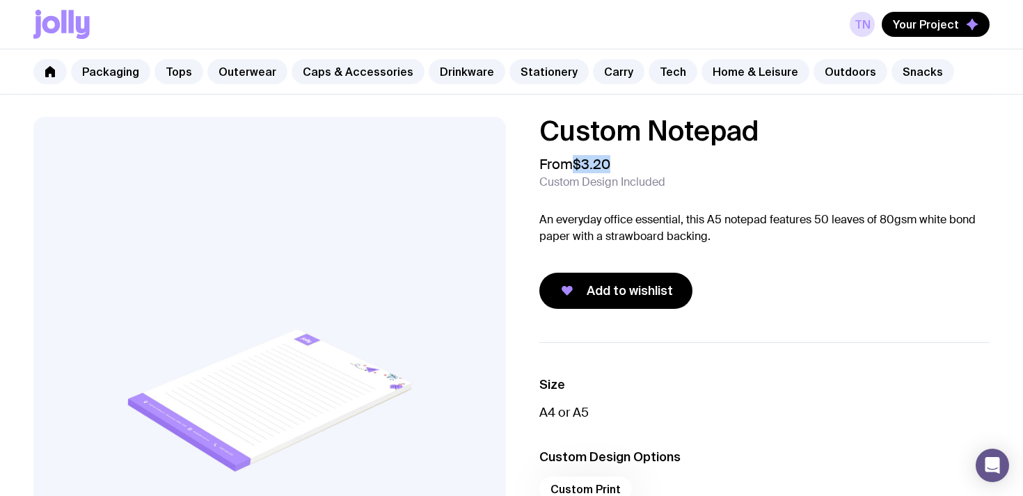
drag, startPoint x: 615, startPoint y: 162, endPoint x: 565, endPoint y: 162, distance: 50.1
click at [566, 162] on div "From $3.20 Custom Design Included" at bounding box center [764, 172] width 450 height 33
click at [565, 162] on span "From $3.20" at bounding box center [574, 164] width 71 height 17
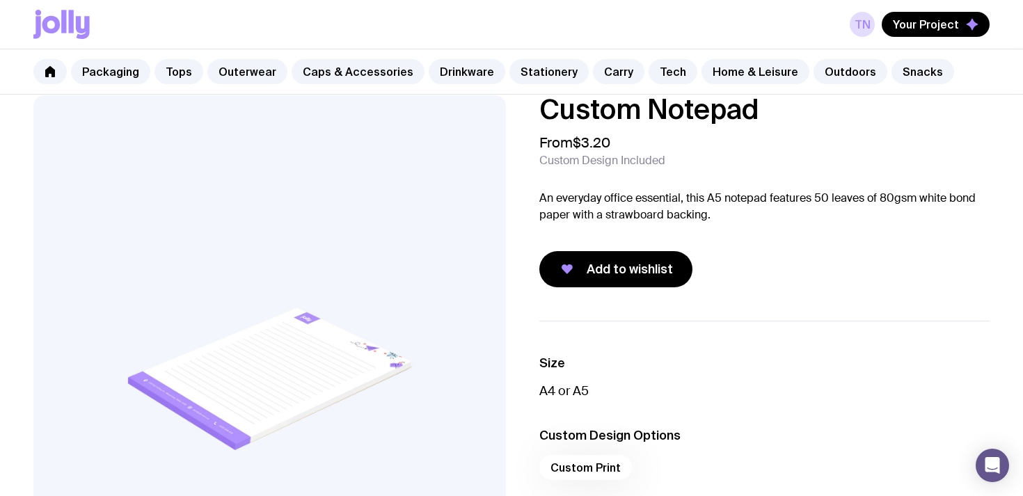
scroll to position [29, 0]
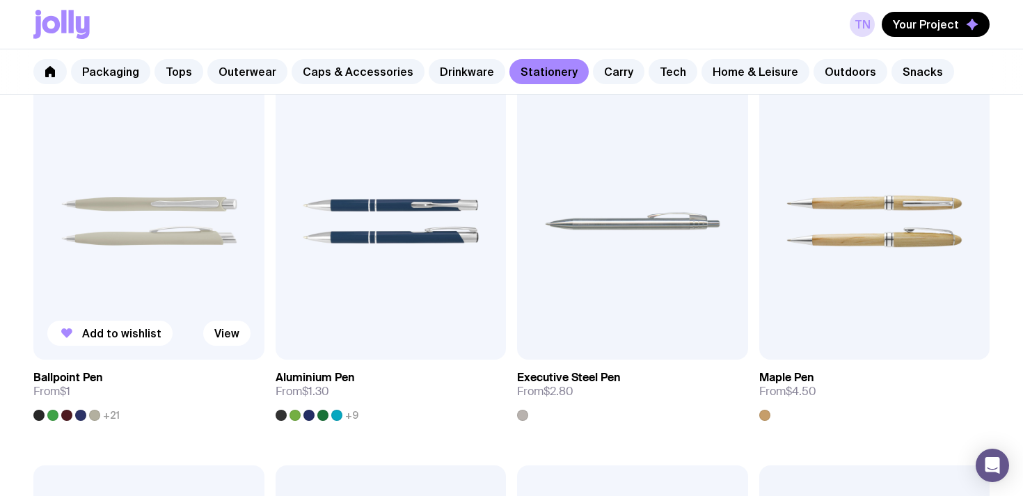
scroll to position [272, 0]
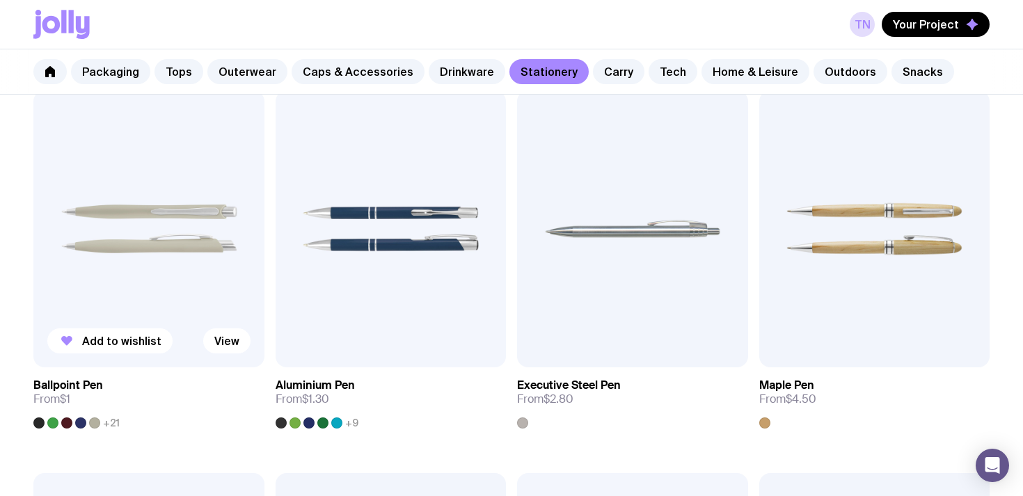
click at [109, 221] on img at bounding box center [148, 228] width 231 height 277
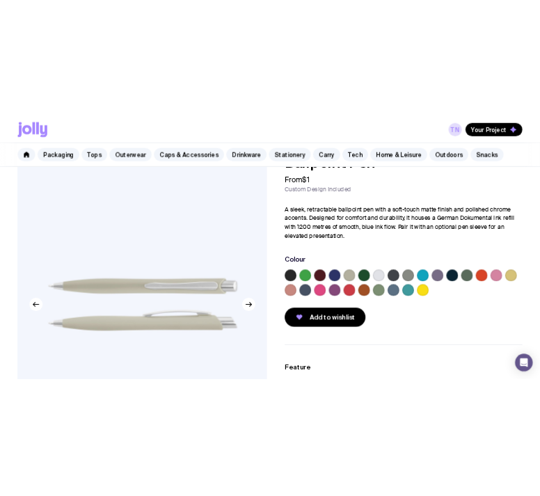
scroll to position [55, 0]
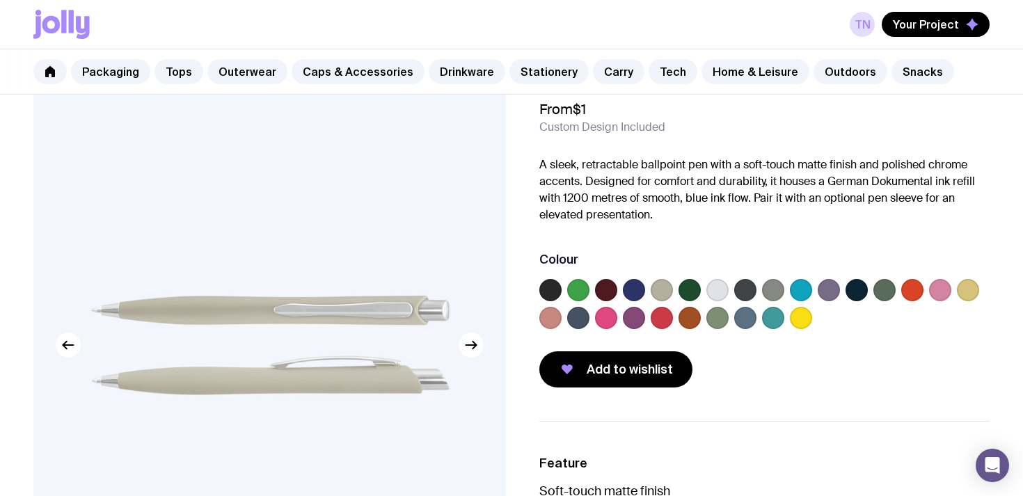
click at [602, 287] on label at bounding box center [606, 290] width 22 height 22
click at [0, 0] on input "radio" at bounding box center [0, 0] width 0 height 0
